Goal: Navigation & Orientation: Find specific page/section

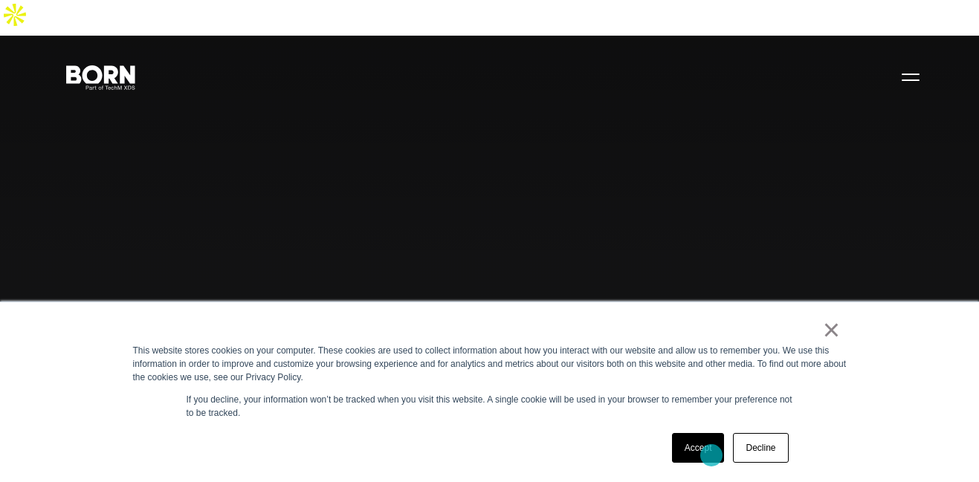
click at [711, 456] on link "Accept" at bounding box center [698, 448] width 53 height 30
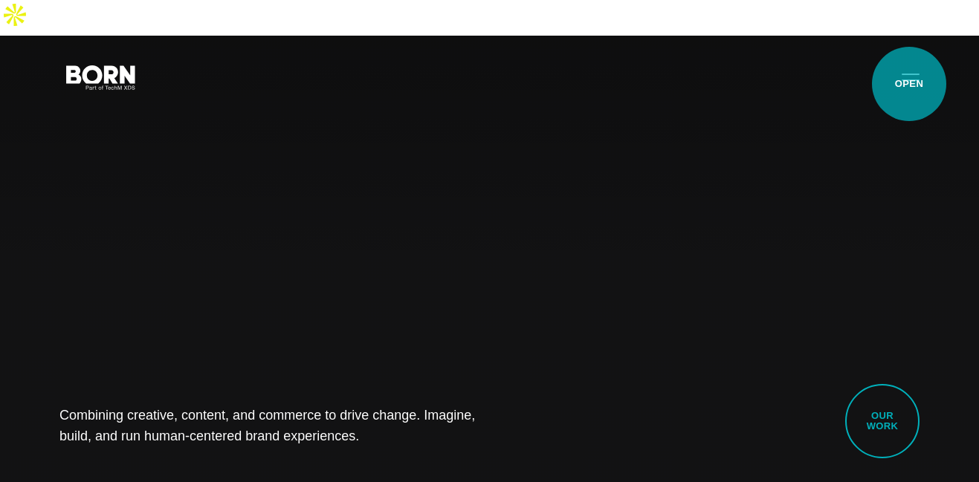
click at [909, 84] on button "Primary Menu" at bounding box center [911, 76] width 36 height 31
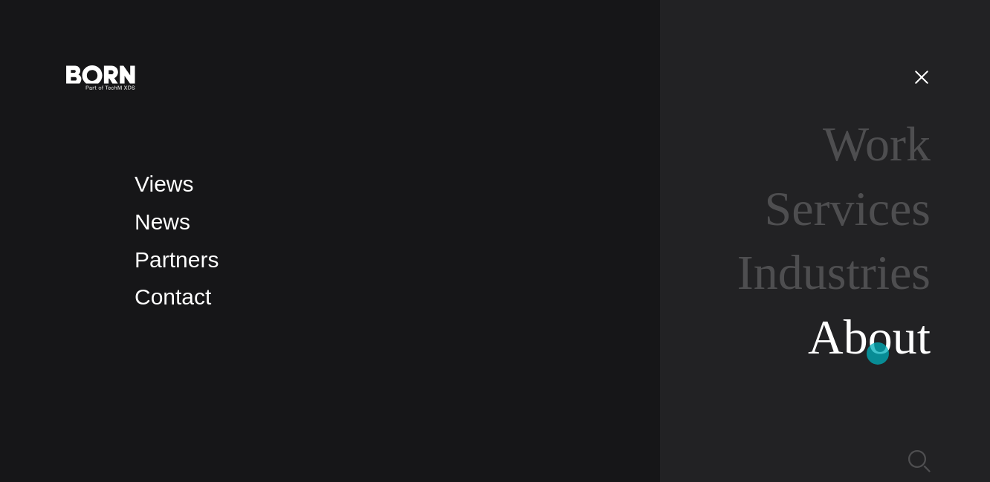
click at [878, 354] on link "About" at bounding box center [869, 337] width 123 height 54
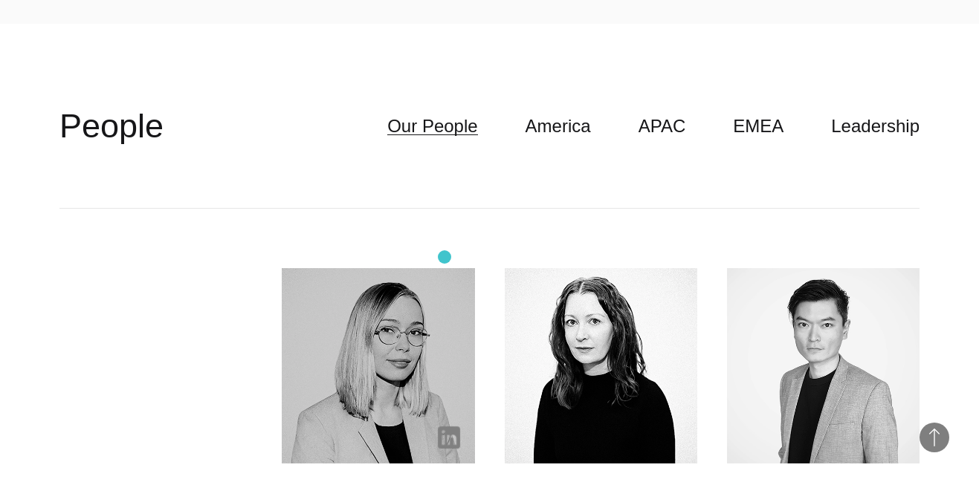
scroll to position [3613, 0]
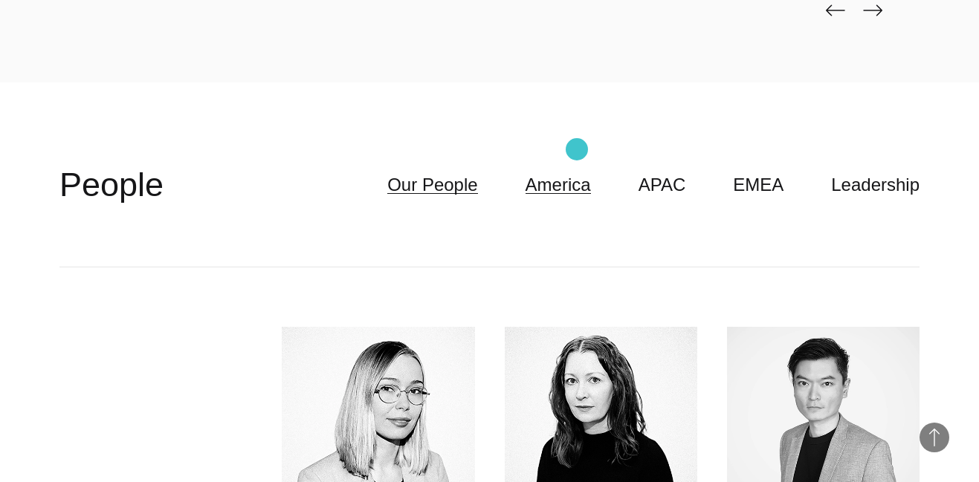
click at [577, 171] on link "America" at bounding box center [558, 185] width 65 height 28
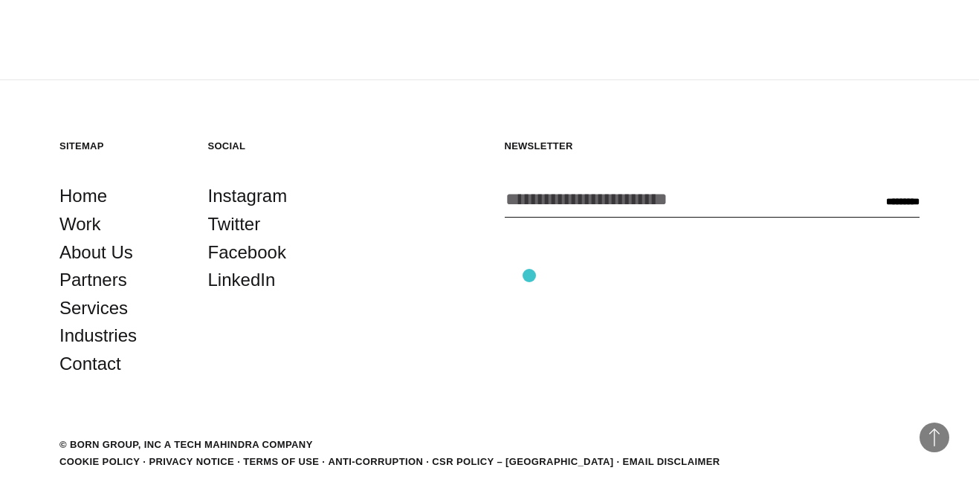
scroll to position [5389, 0]
